Goal: Find contact information: Find contact information

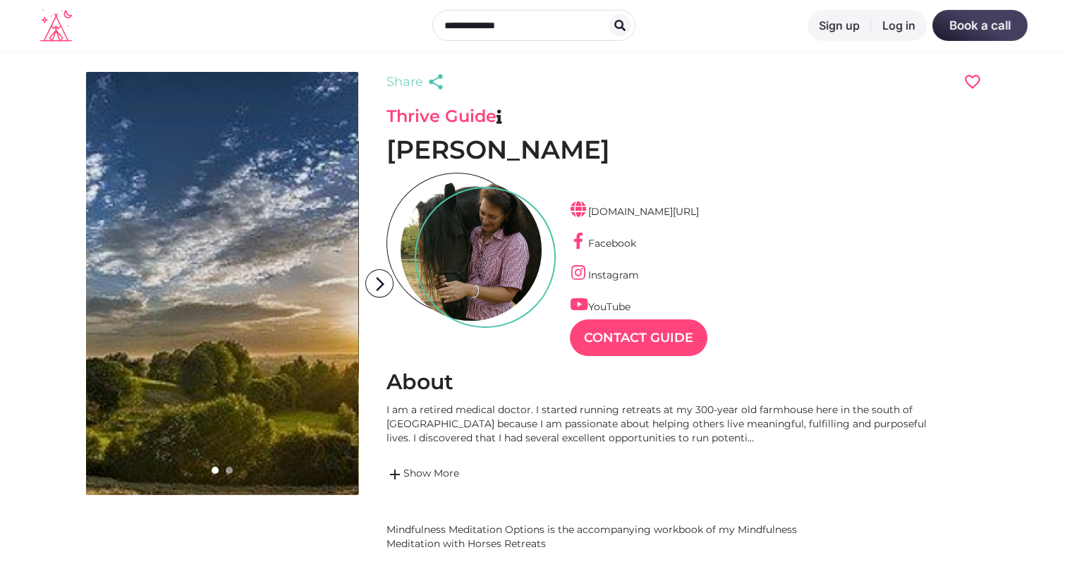
scroll to position [34, 61]
click at [410, 471] on link "add Show More" at bounding box center [661, 474] width 550 height 17
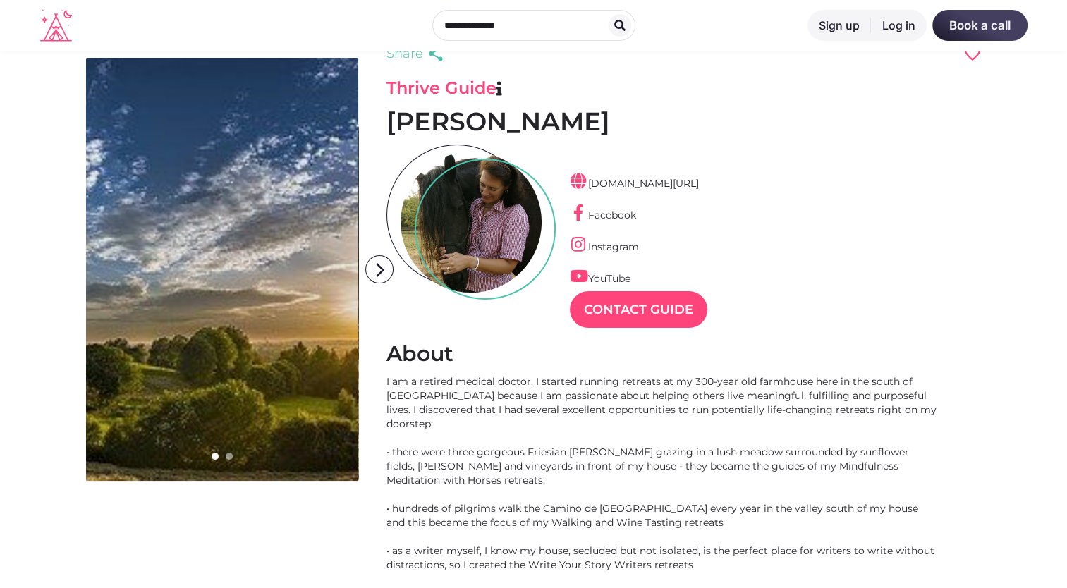
scroll to position [56, 0]
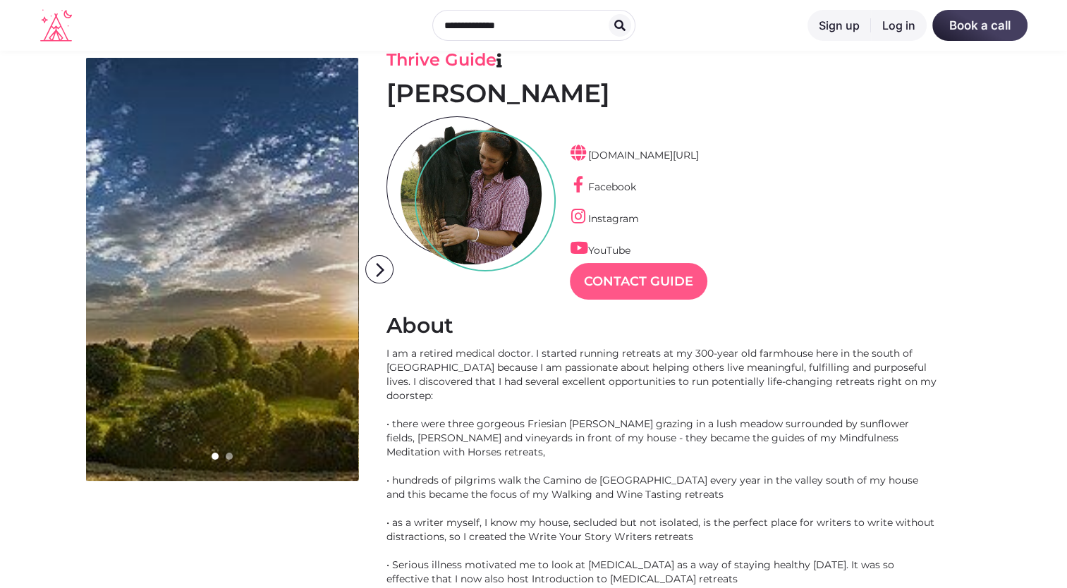
click at [633, 270] on link "Contact Guide" at bounding box center [638, 281] width 137 height 37
click at [619, 278] on link "Contact Guide" at bounding box center [638, 281] width 137 height 37
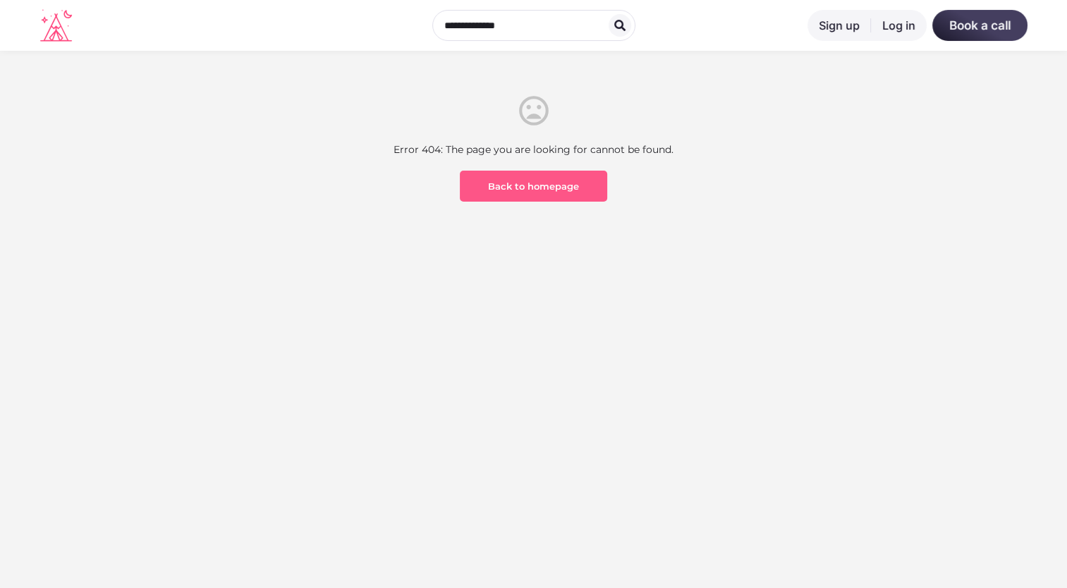
click at [541, 193] on link "Back to homepage" at bounding box center [533, 186] width 147 height 31
